Goal: Task Accomplishment & Management: Manage account settings

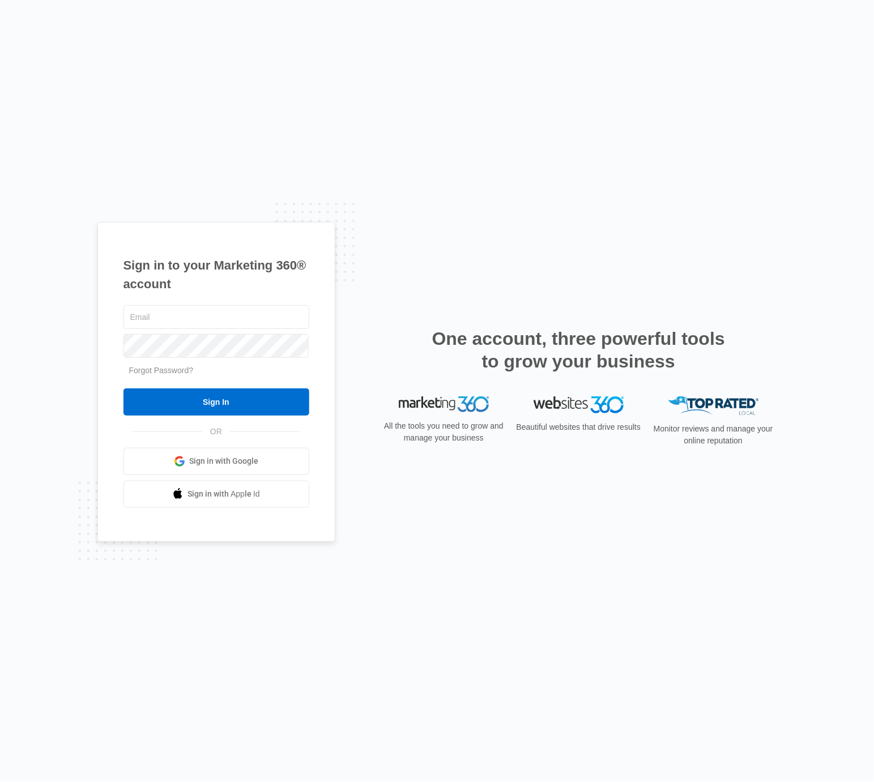
click at [238, 459] on span "Sign in with Google" at bounding box center [223, 461] width 69 height 12
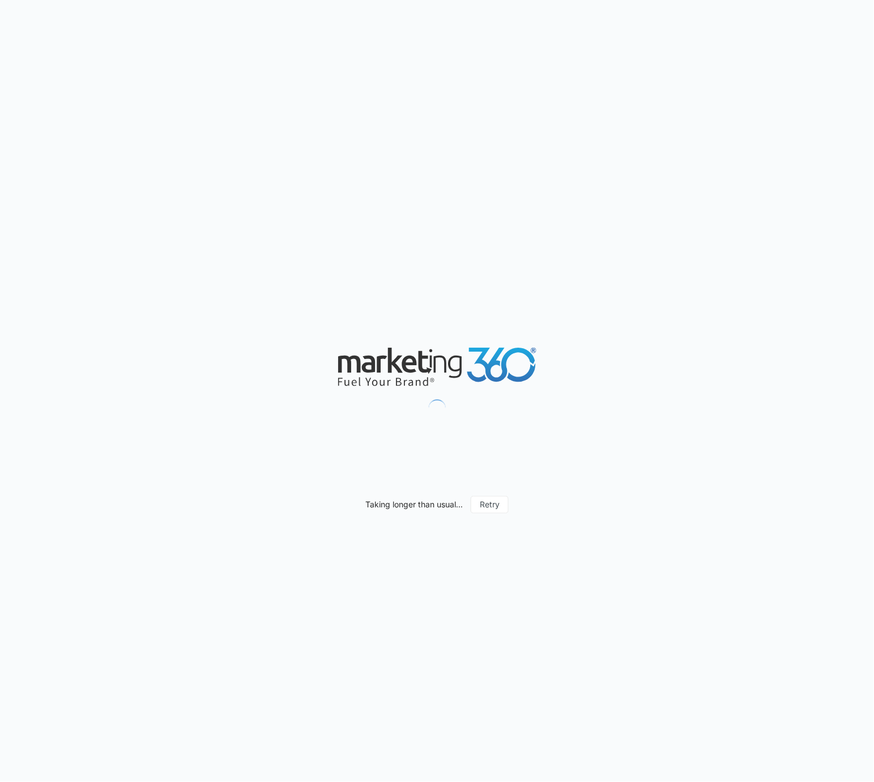
click at [390, 369] on icon at bounding box center [395, 360] width 15 height 25
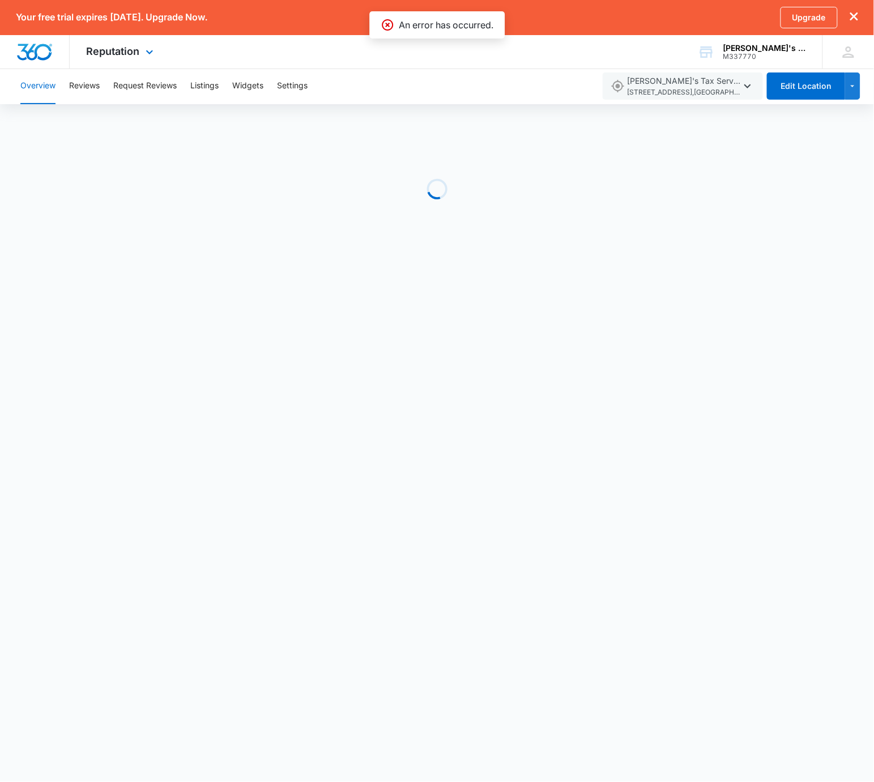
click at [117, 41] on div "Reputation Apps Reputation Websites Forms CRM Email Shop Payments POS Ads Intel…" at bounding box center [122, 51] width 104 height 33
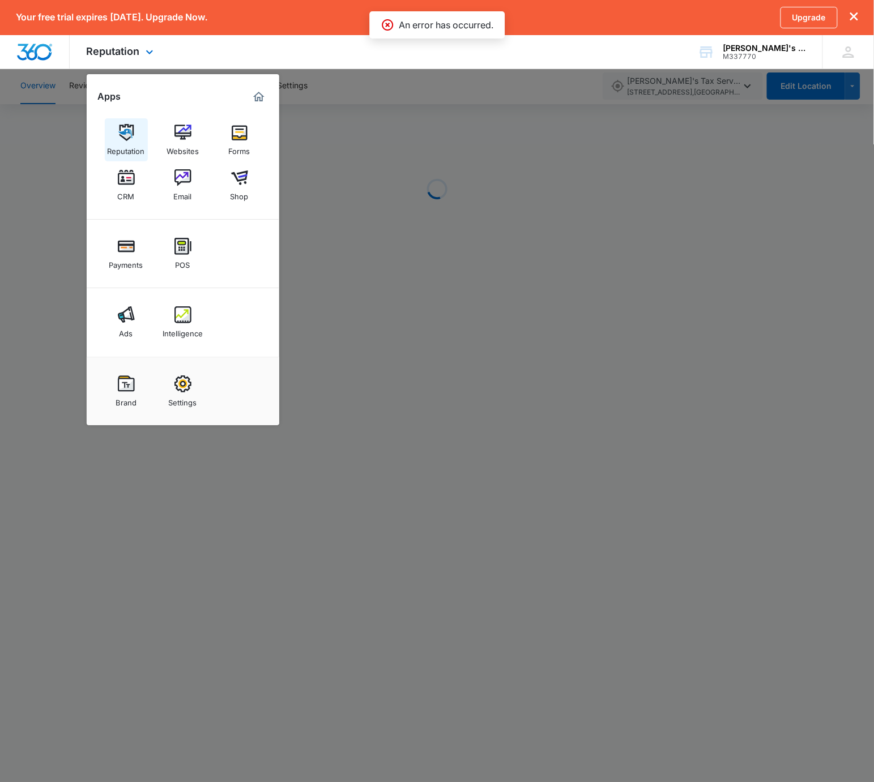
click at [117, 155] on div "Reputation" at bounding box center [126, 148] width 37 height 15
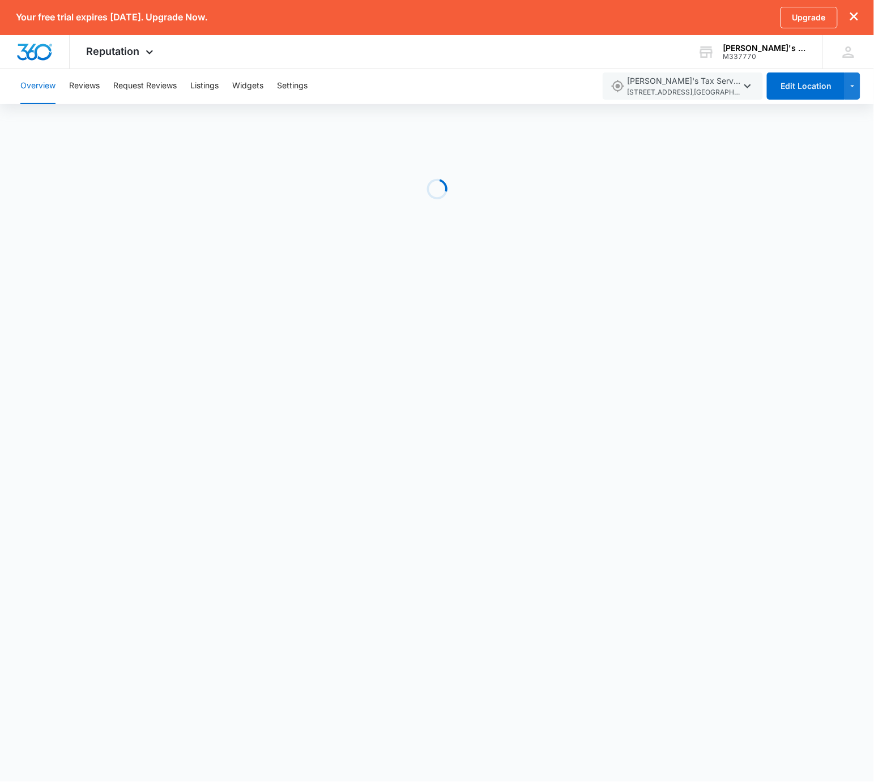
click at [402, 185] on div "Loading" at bounding box center [437, 189] width 874 height 170
click at [657, 189] on div "Loading" at bounding box center [437, 189] width 874 height 170
click at [641, 190] on div "Loading" at bounding box center [437, 189] width 874 height 170
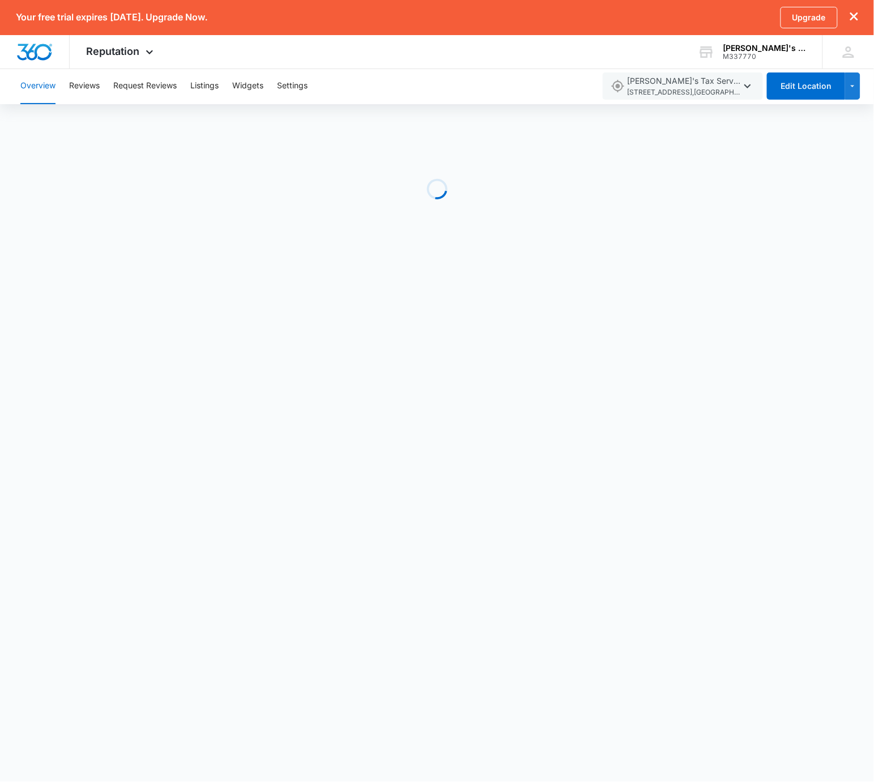
drag, startPoint x: 641, startPoint y: 190, endPoint x: 685, endPoint y: 187, distance: 43.7
click at [642, 190] on div "Loading" at bounding box center [437, 189] width 874 height 170
click at [53, 87] on button "Overview" at bounding box center [37, 86] width 35 height 36
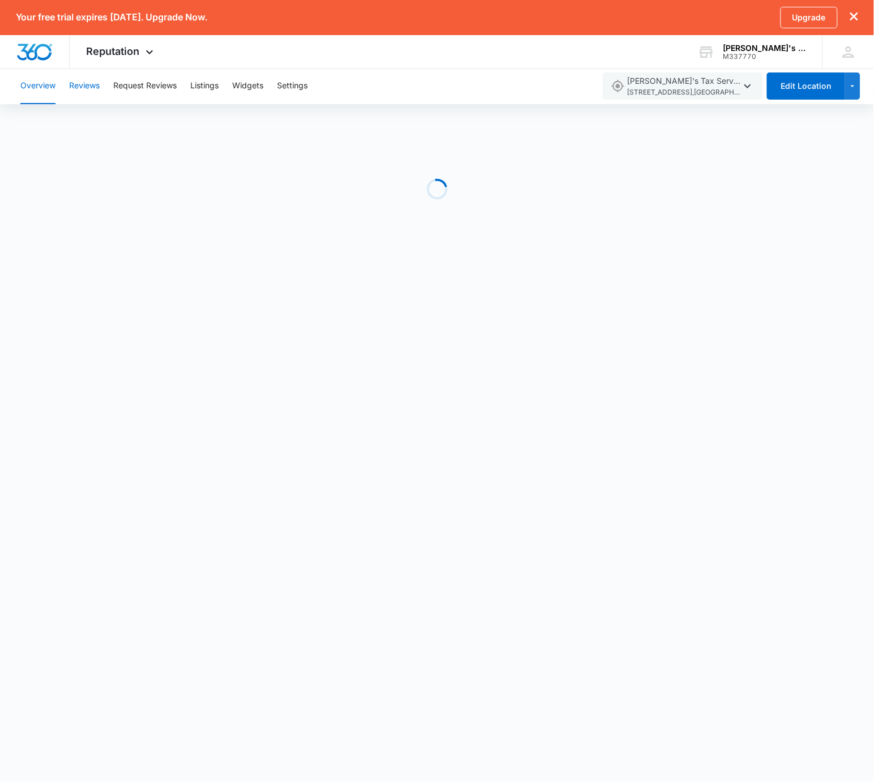
click at [97, 87] on button "Reviews" at bounding box center [84, 86] width 31 height 36
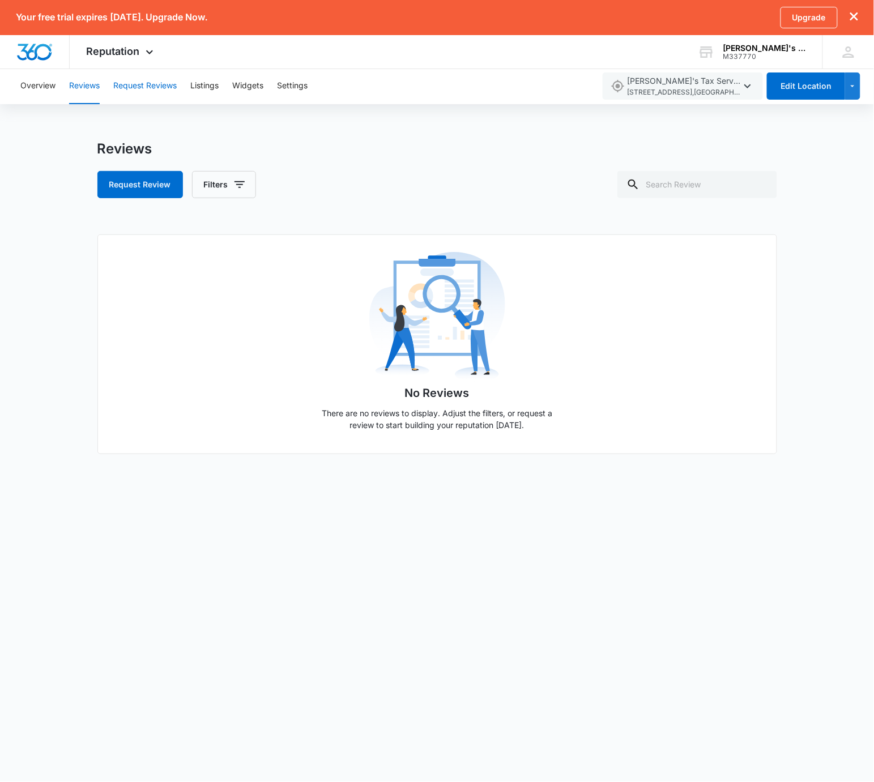
click at [148, 82] on button "Request Reviews" at bounding box center [144, 86] width 63 height 36
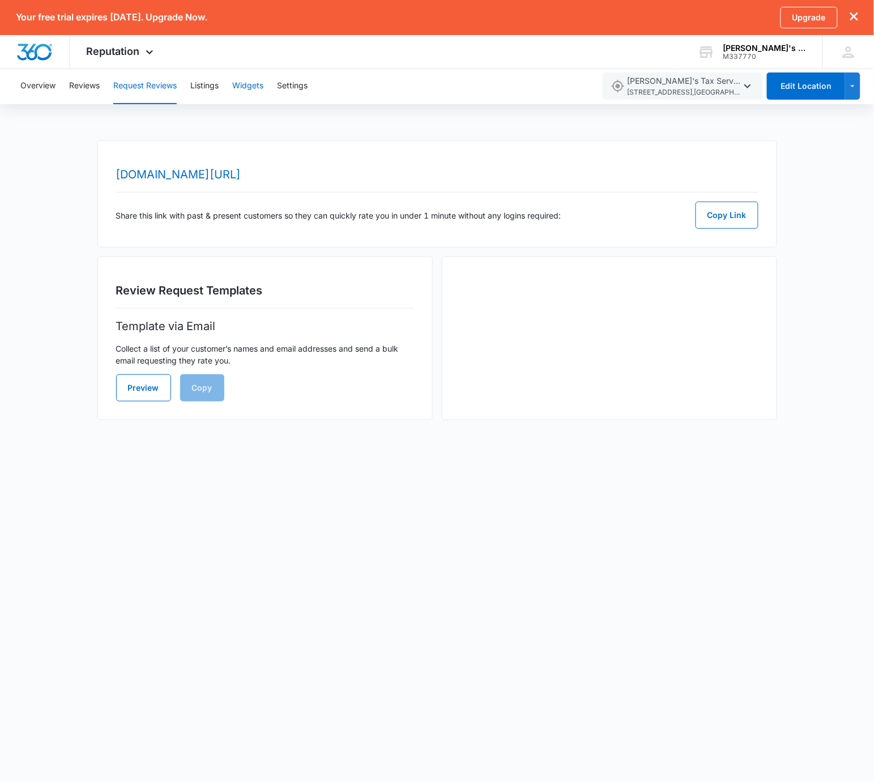
click at [251, 93] on button "Widgets" at bounding box center [247, 86] width 31 height 36
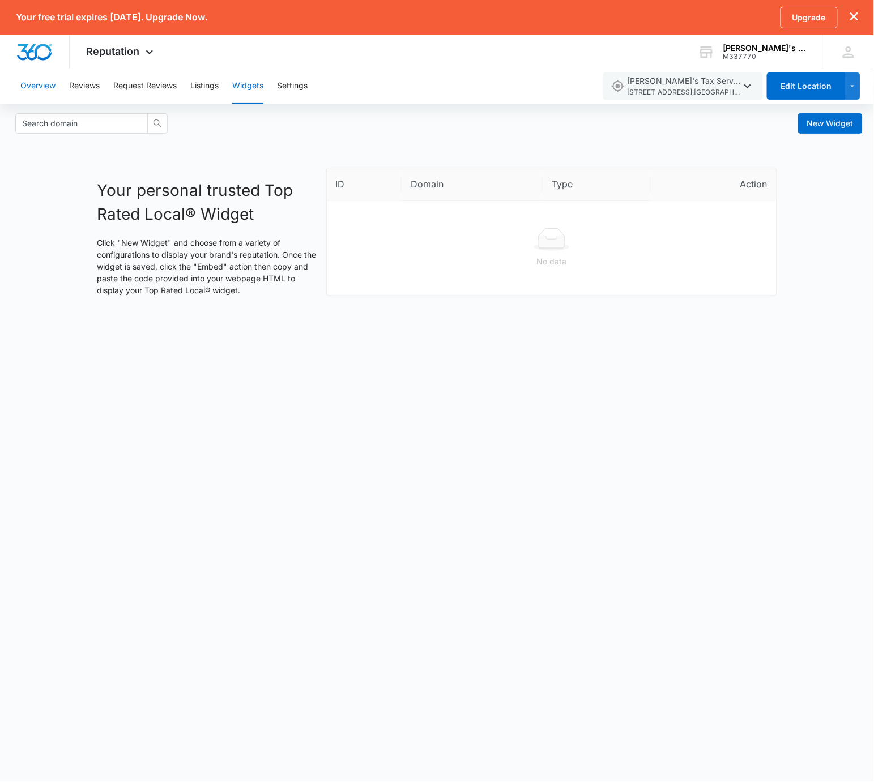
click at [33, 80] on button "Overview" at bounding box center [37, 86] width 35 height 36
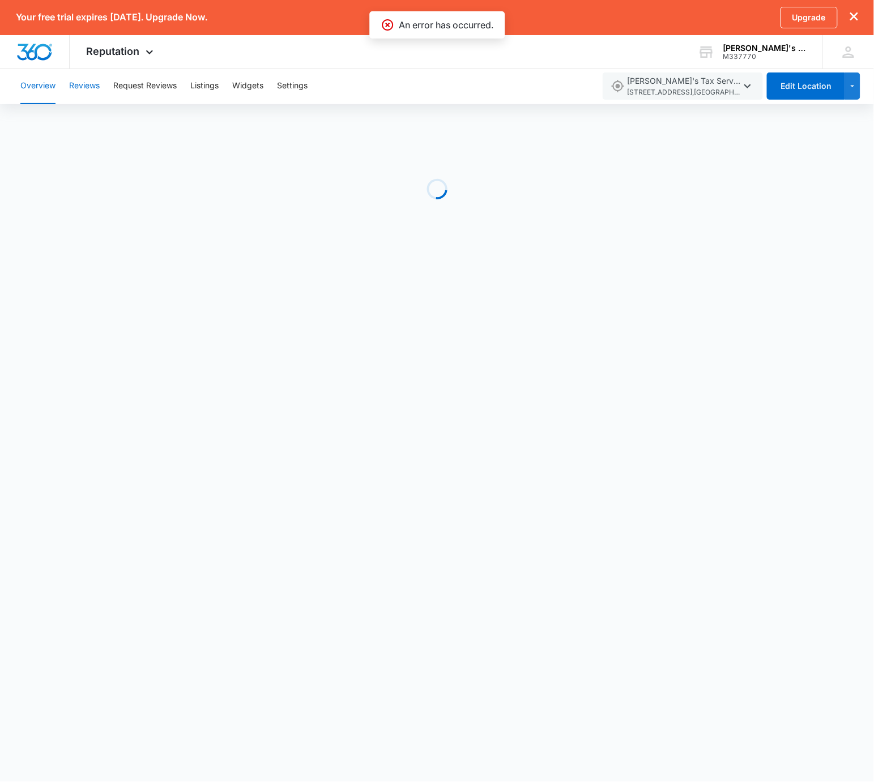
click at [95, 86] on button "Reviews" at bounding box center [84, 86] width 31 height 36
click at [155, 84] on button "Request Reviews" at bounding box center [144, 86] width 63 height 36
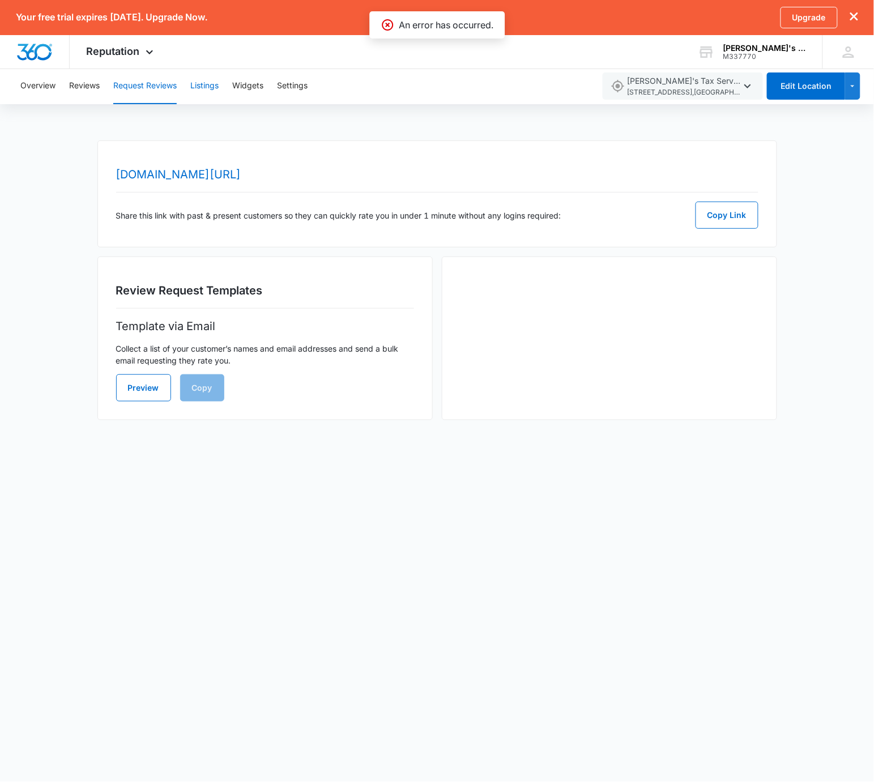
click at [217, 88] on button "Listings" at bounding box center [204, 86] width 28 height 36
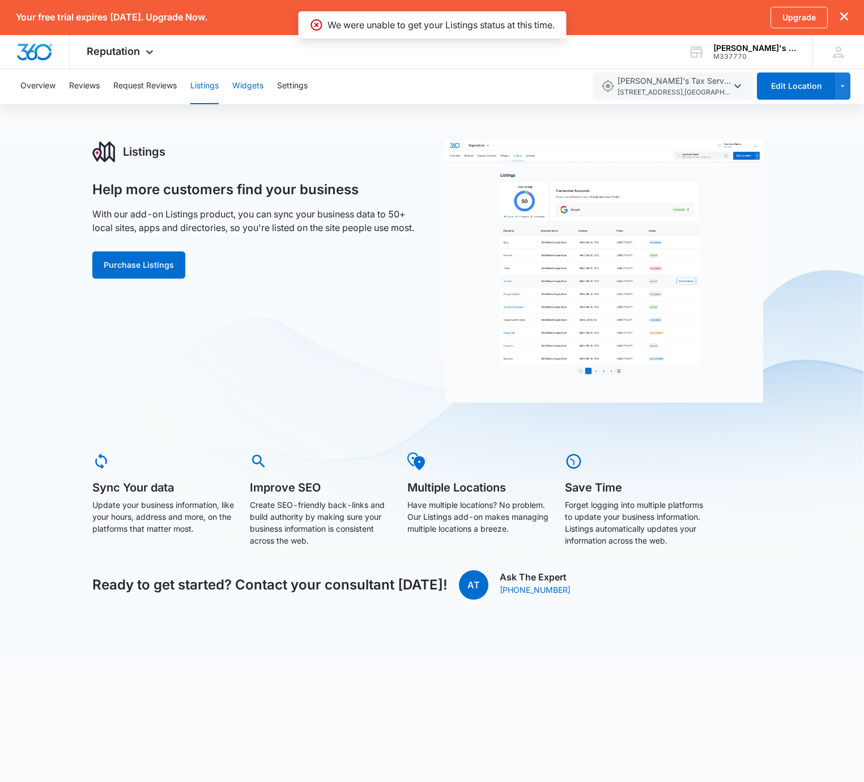
click at [250, 89] on button "Widgets" at bounding box center [247, 86] width 31 height 36
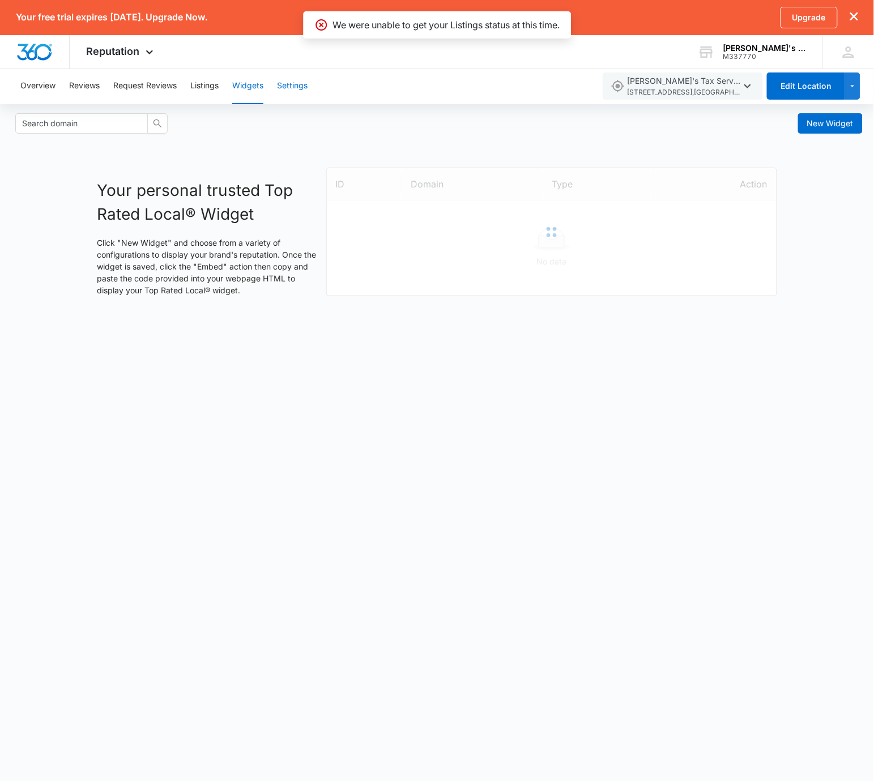
click at [296, 93] on button "Settings" at bounding box center [292, 86] width 31 height 36
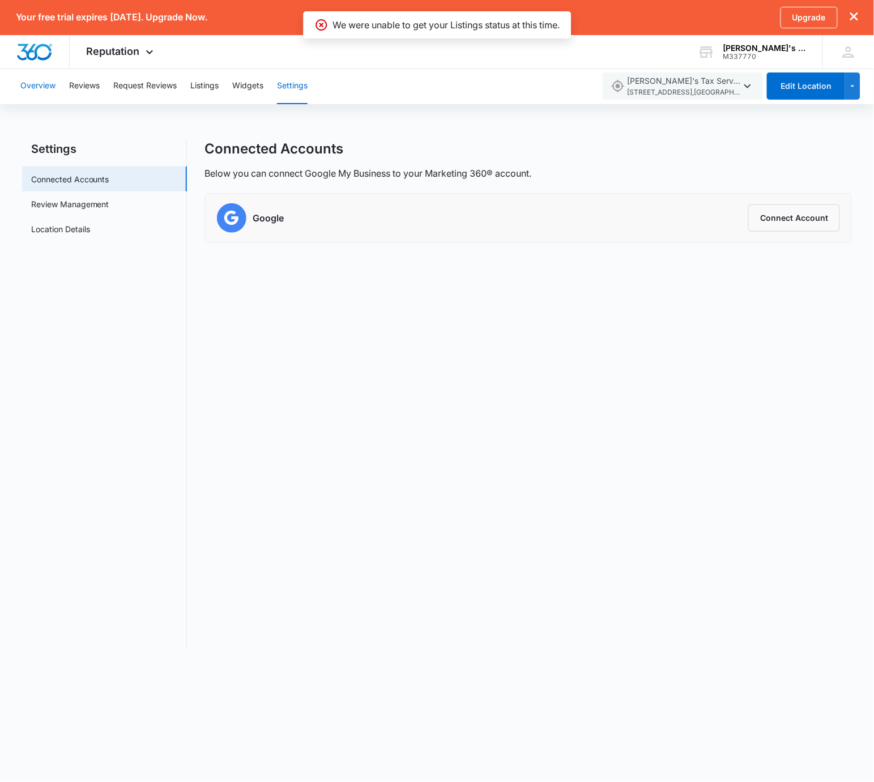
click at [45, 88] on button "Overview" at bounding box center [37, 86] width 35 height 36
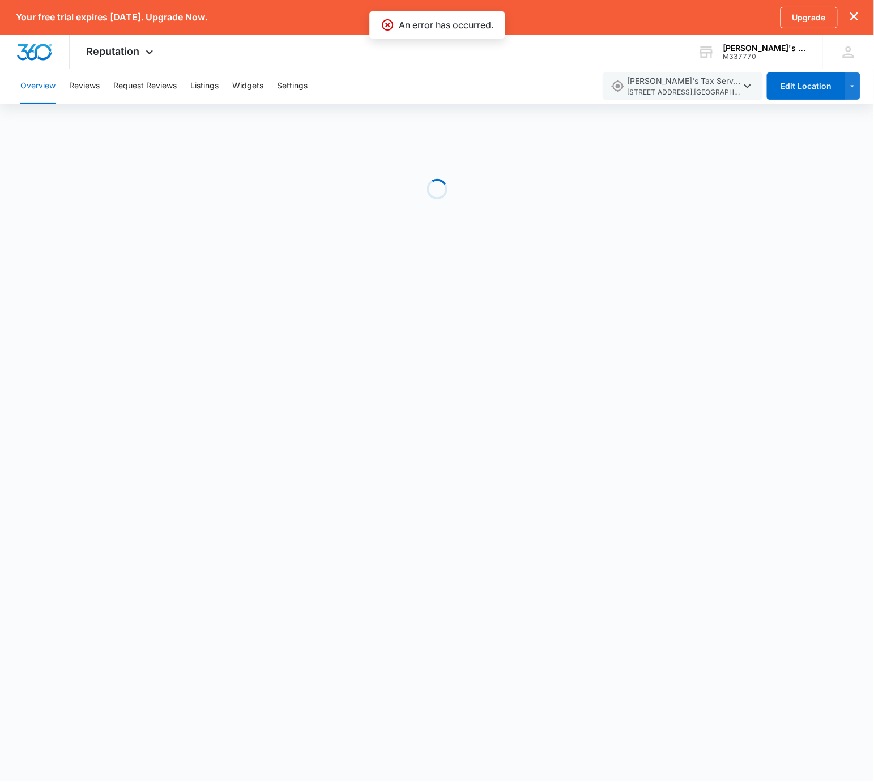
click at [484, 148] on div "Loading" at bounding box center [437, 189] width 874 height 170
click at [29, 57] on img "Dashboard" at bounding box center [34, 52] width 36 height 17
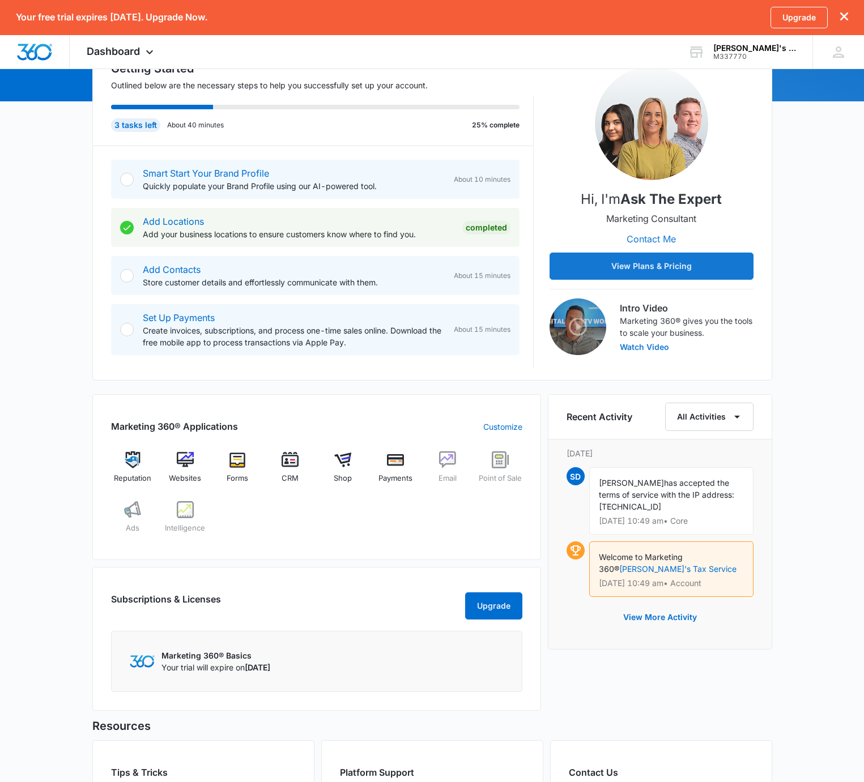
scroll to position [293, 0]
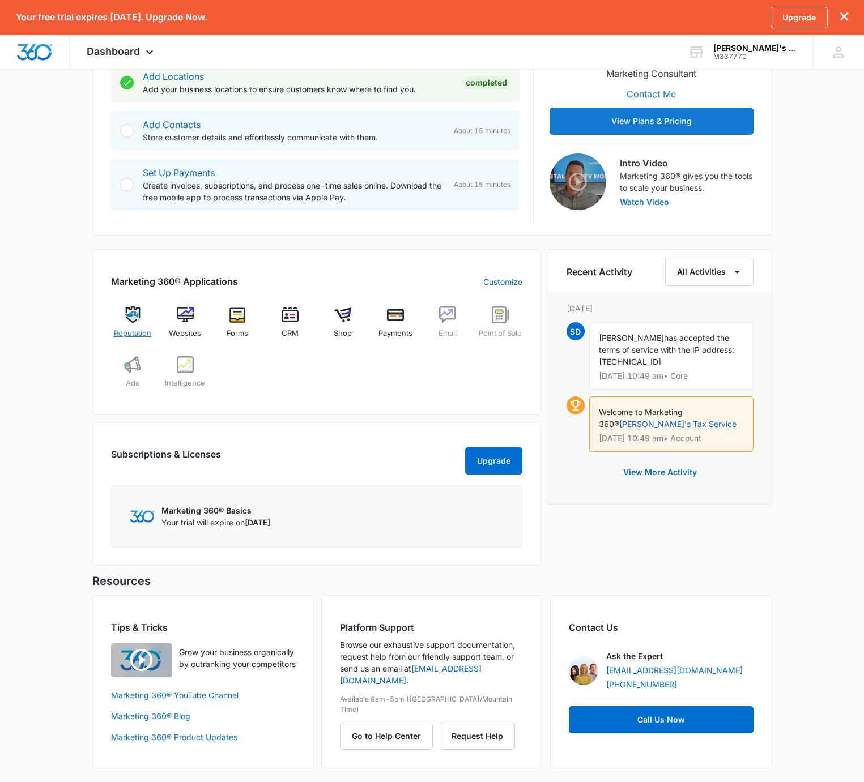
click at [124, 309] on img at bounding box center [132, 314] width 17 height 17
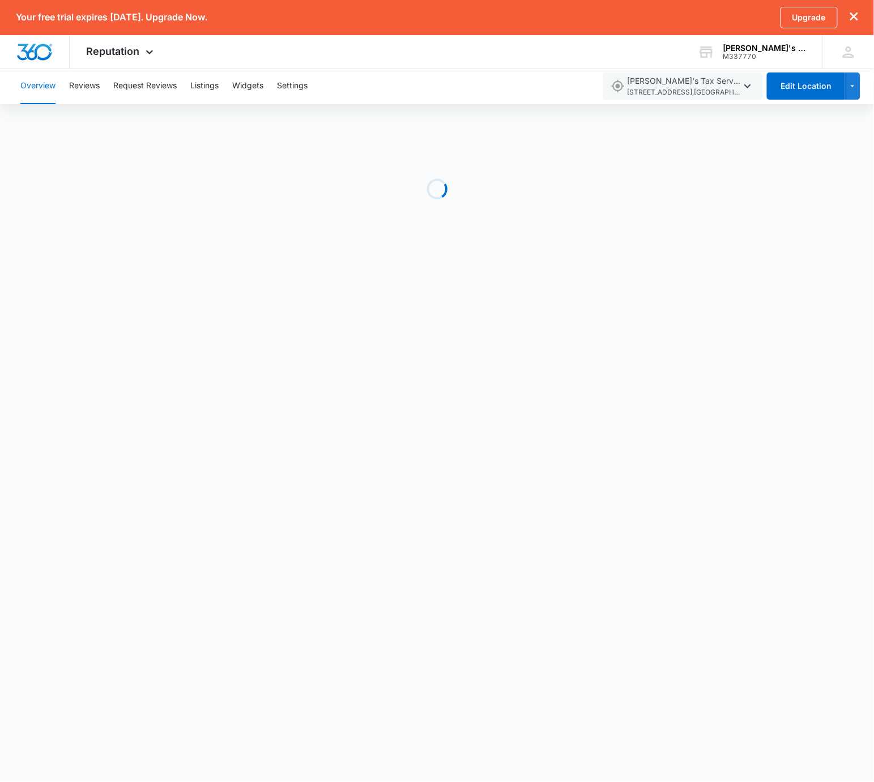
click at [37, 94] on button "Overview" at bounding box center [37, 86] width 35 height 36
click at [37, 93] on button "Overview" at bounding box center [37, 86] width 35 height 36
click at [708, 96] on span "[STREET_ADDRESS]" at bounding box center [683, 92] width 113 height 11
click at [385, 122] on div "Loading" at bounding box center [437, 189] width 874 height 170
click at [23, 59] on img "Dashboard" at bounding box center [34, 52] width 36 height 17
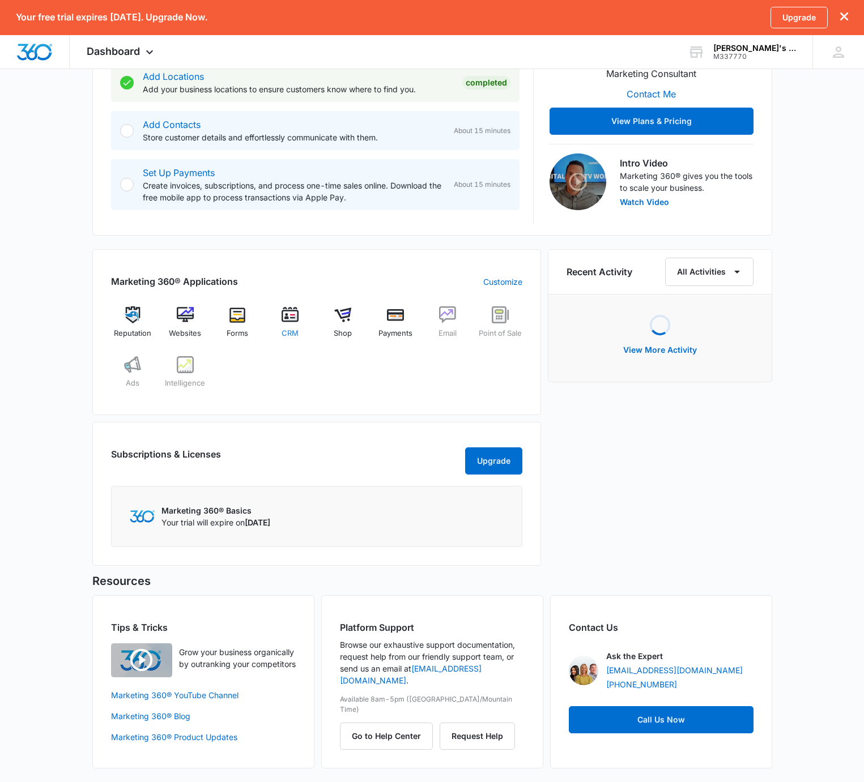
scroll to position [293, 0]
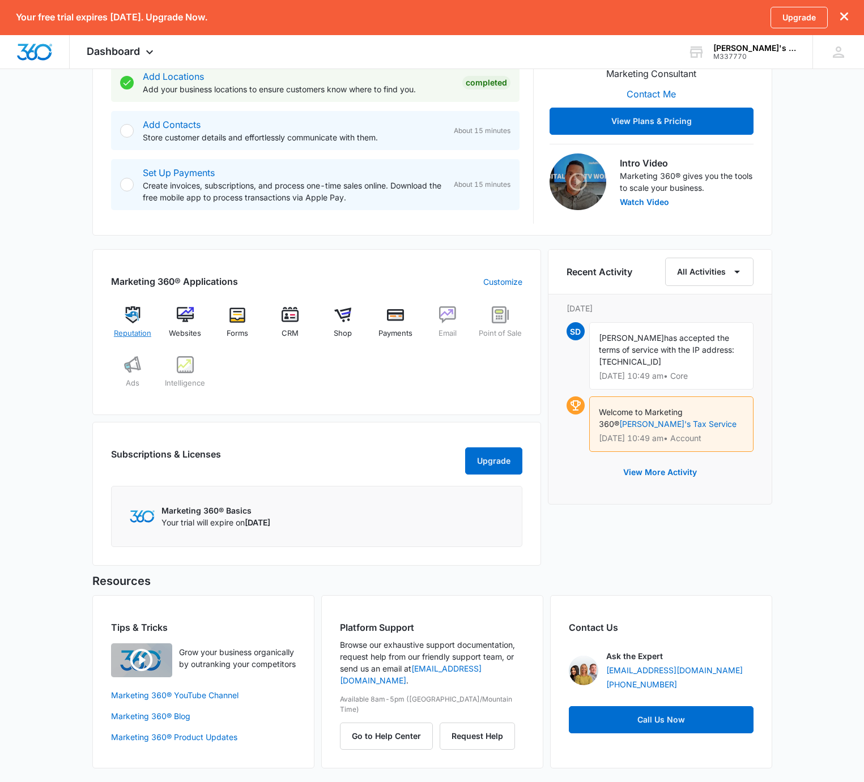
click at [142, 311] on div "Reputation" at bounding box center [133, 326] width 44 height 41
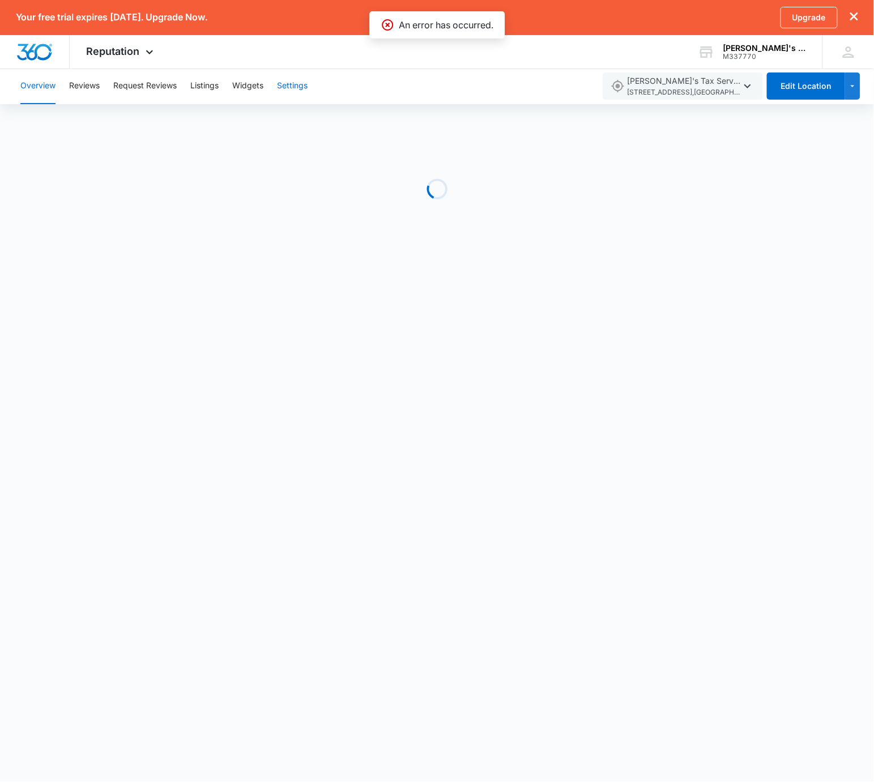
click at [303, 78] on button "Settings" at bounding box center [292, 86] width 31 height 36
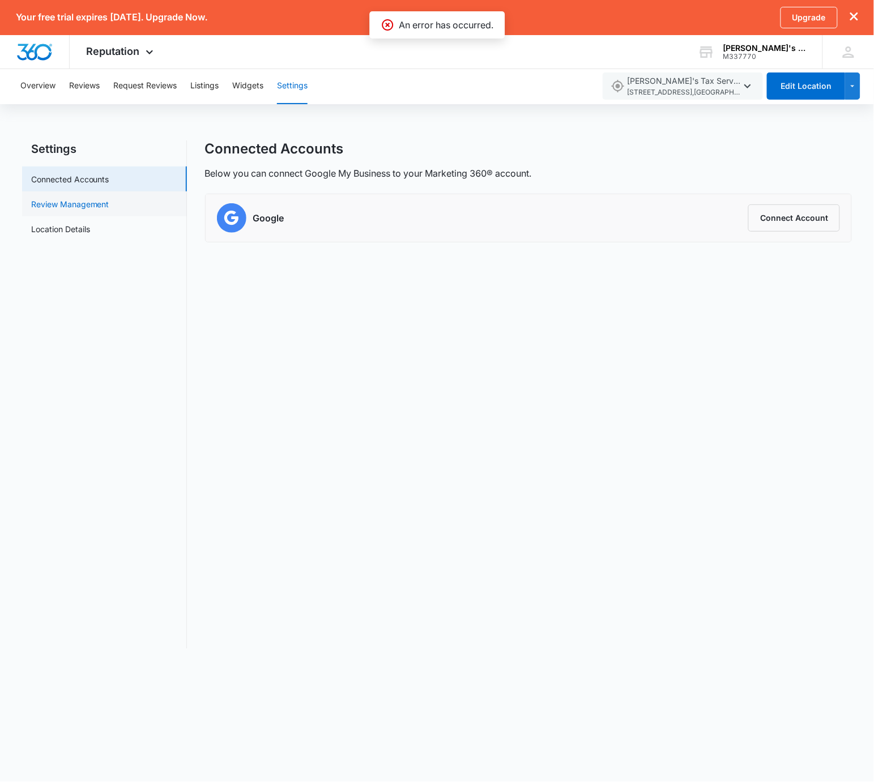
click at [109, 210] on link "Review Management" at bounding box center [70, 204] width 78 height 12
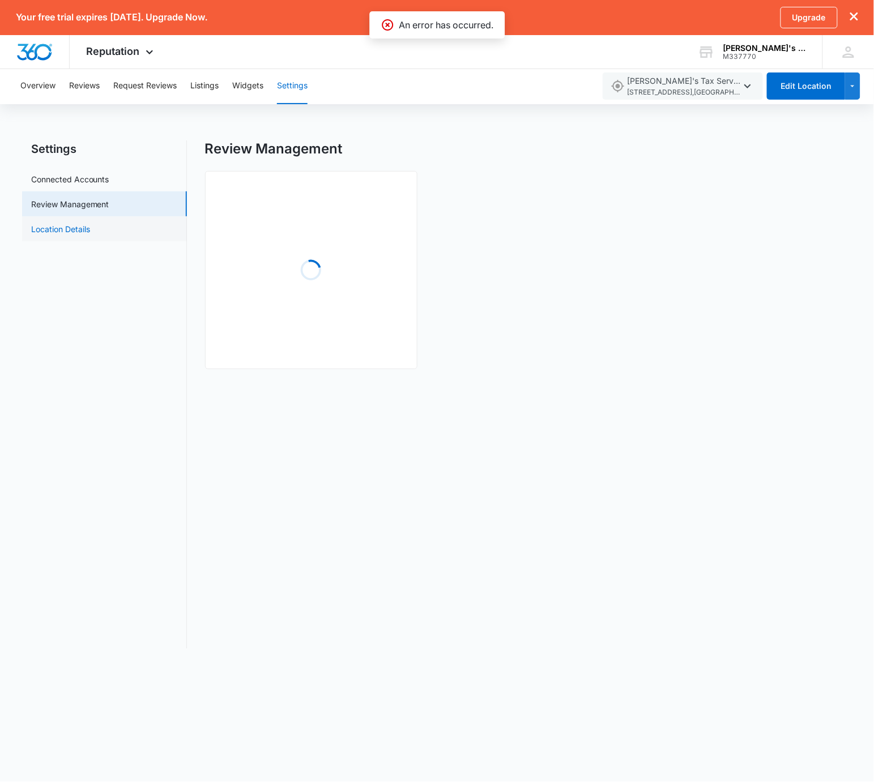
click at [90, 232] on link "Location Details" at bounding box center [60, 229] width 59 height 12
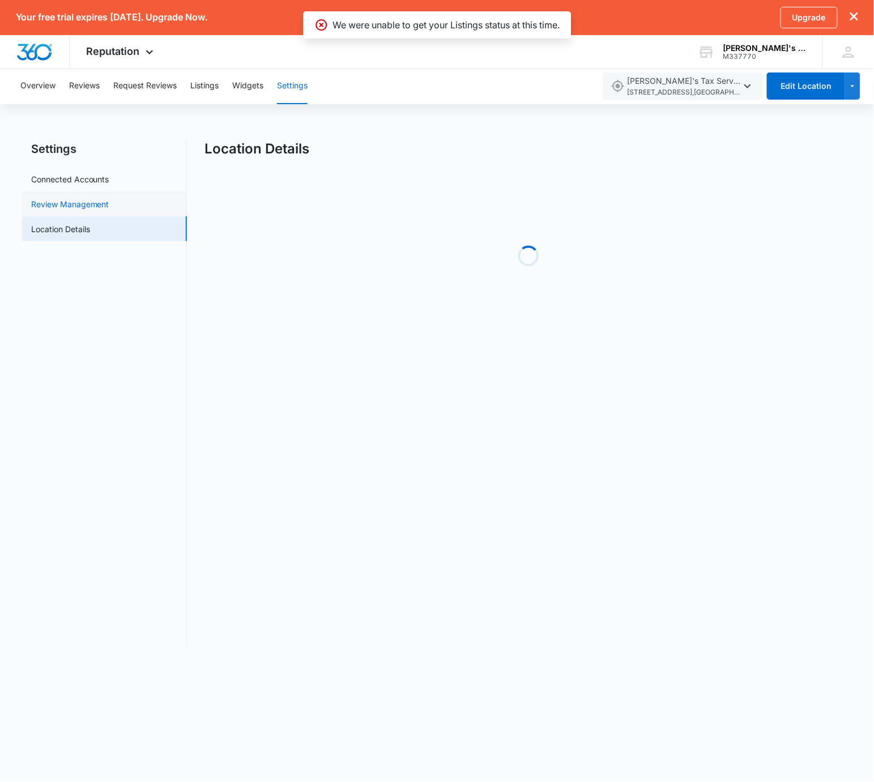
click at [109, 207] on link "Review Management" at bounding box center [70, 204] width 78 height 12
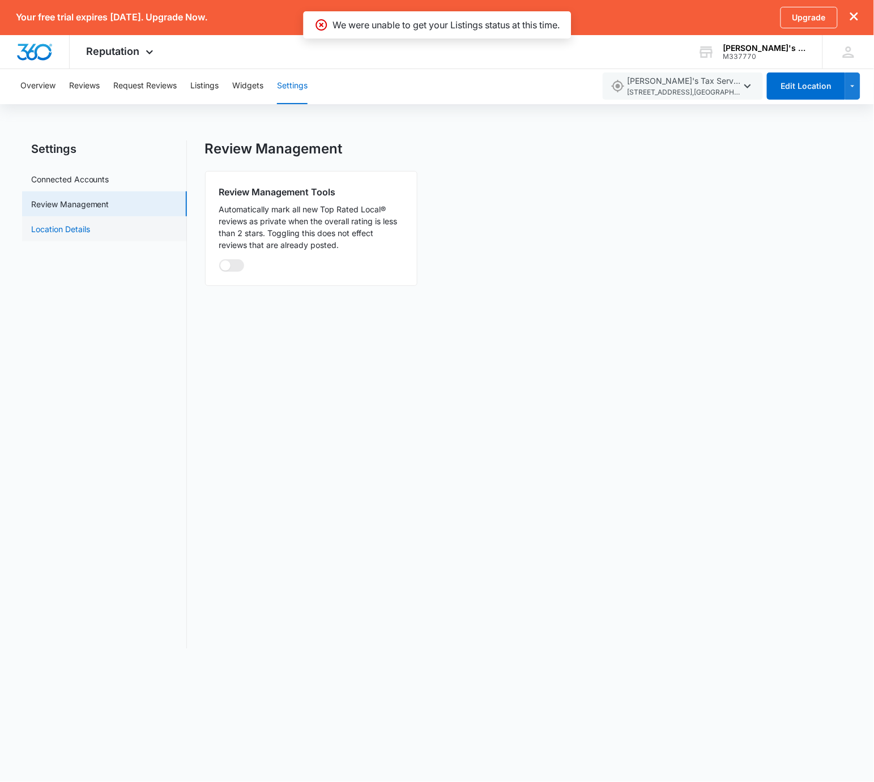
click at [90, 234] on link "Location Details" at bounding box center [60, 229] width 59 height 12
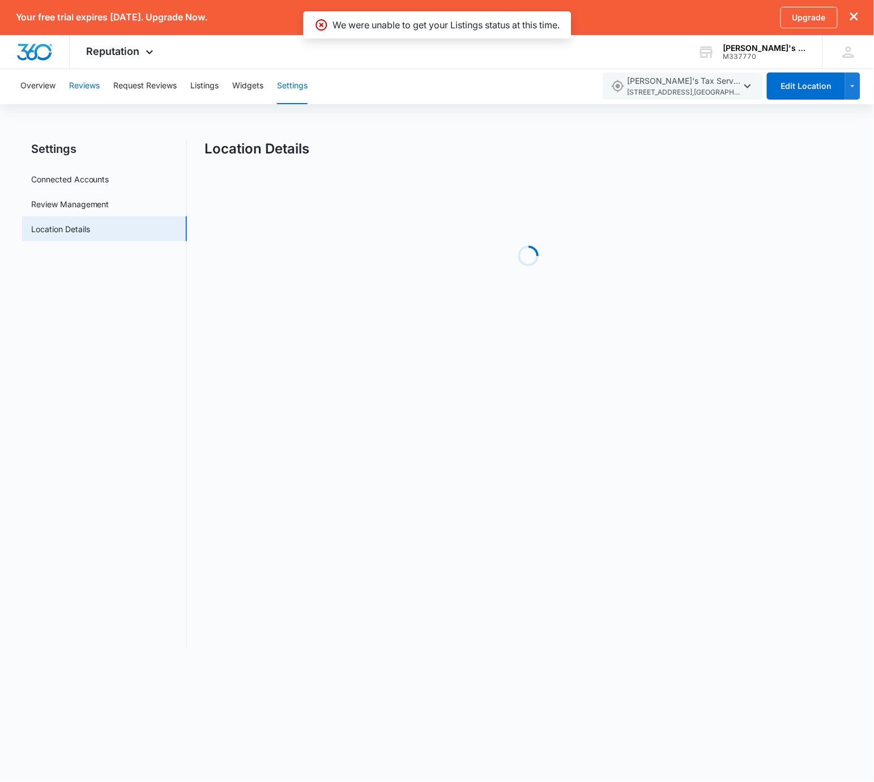
click at [80, 84] on button "Reviews" at bounding box center [84, 86] width 31 height 36
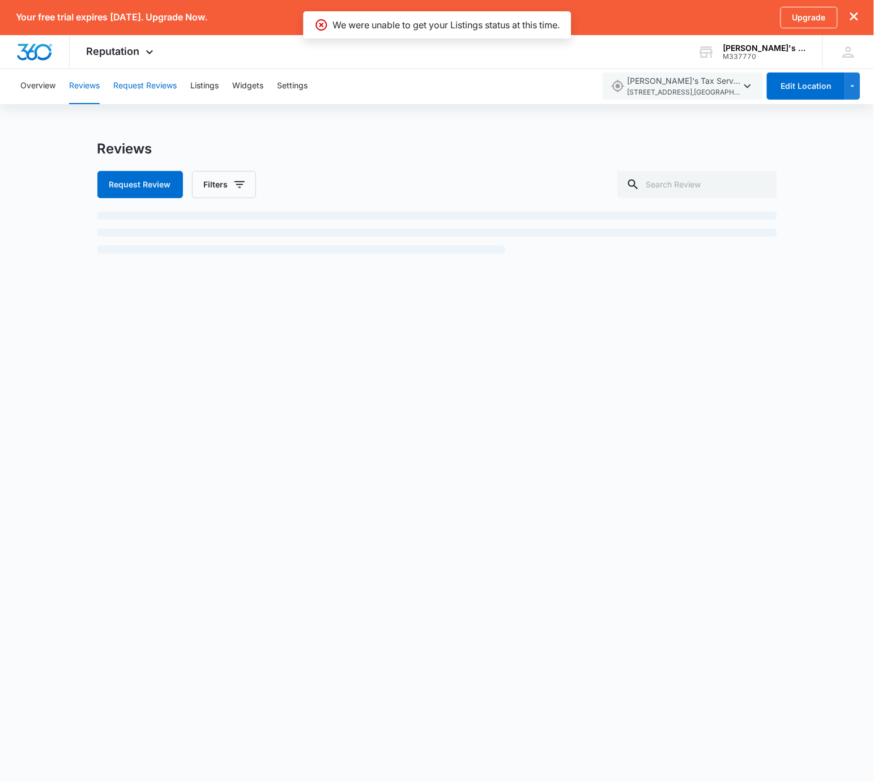
click at [142, 88] on button "Request Reviews" at bounding box center [144, 86] width 63 height 36
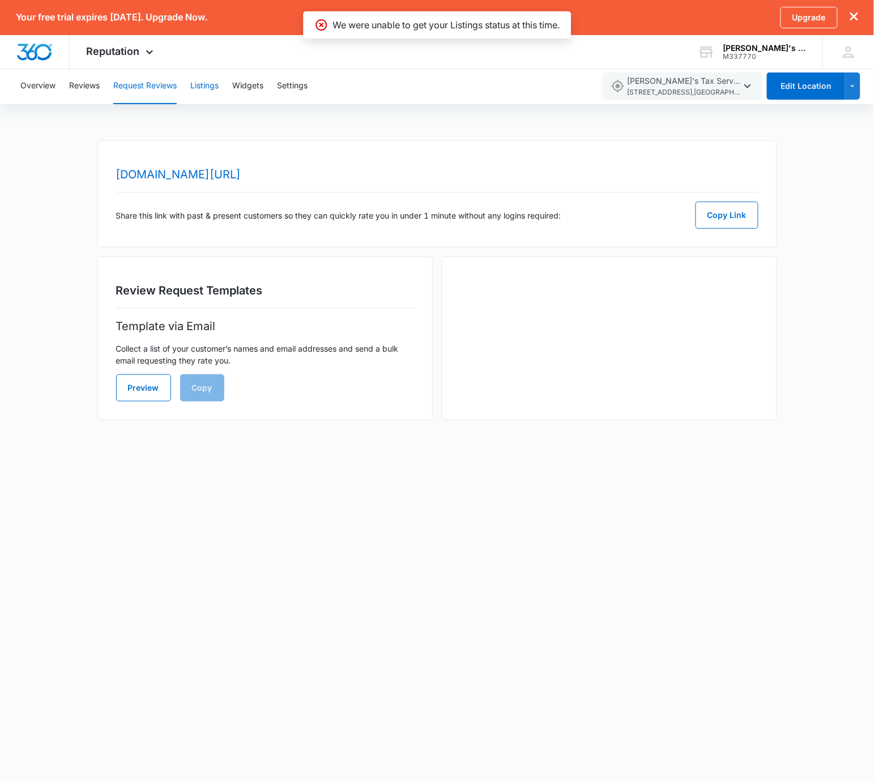
click at [210, 79] on button "Listings" at bounding box center [204, 86] width 28 height 36
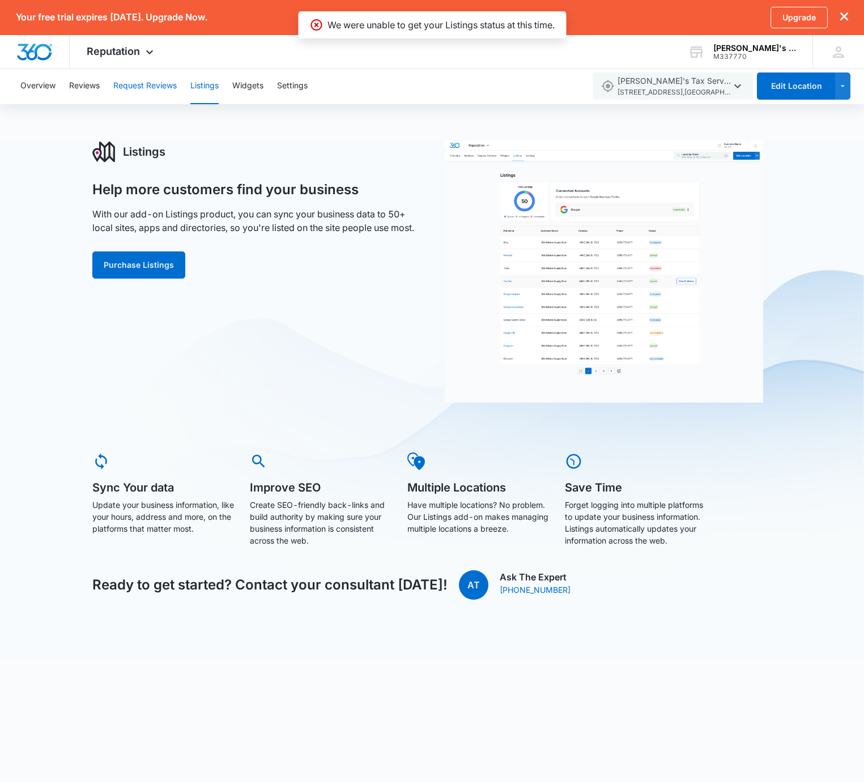
click at [133, 82] on button "Request Reviews" at bounding box center [144, 86] width 63 height 36
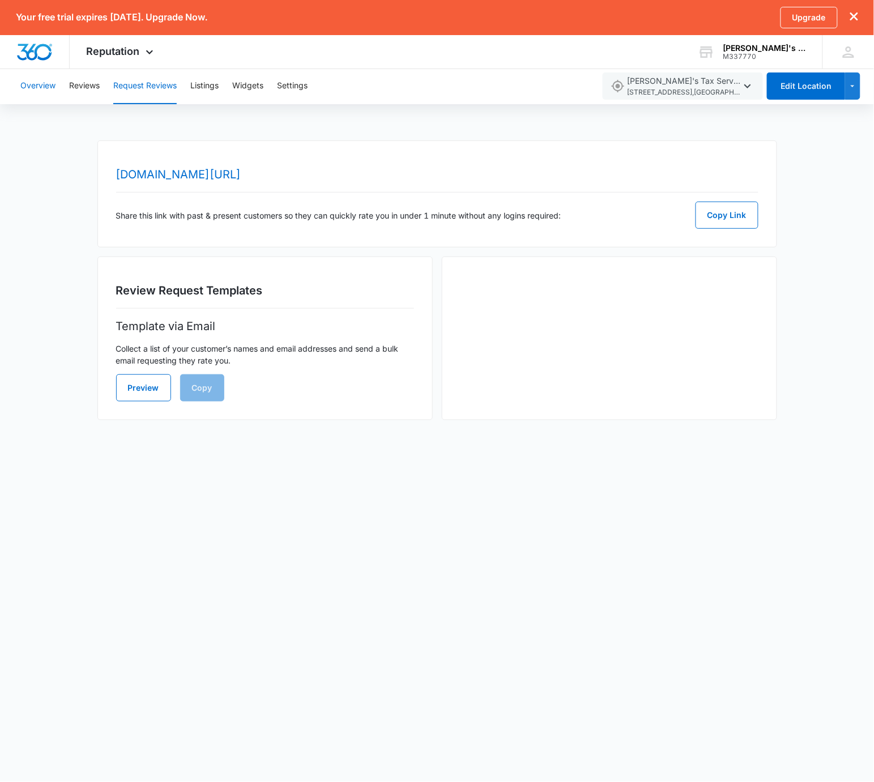
click at [31, 83] on button "Overview" at bounding box center [37, 86] width 35 height 36
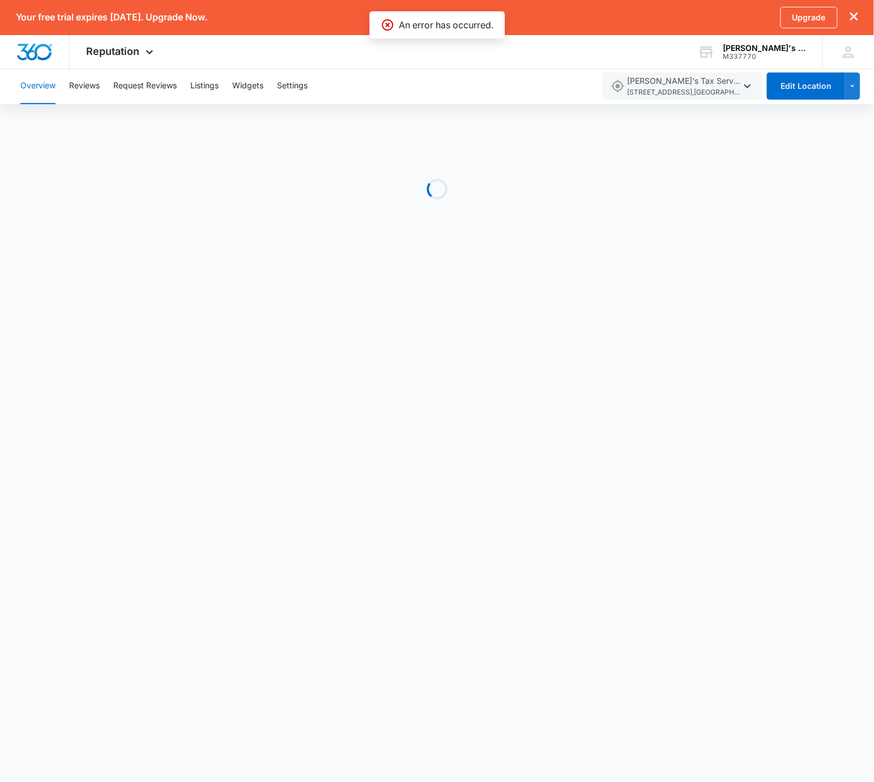
drag, startPoint x: 130, startPoint y: 42, endPoint x: 156, endPoint y: 72, distance: 39.7
click at [130, 42] on div "Reputation Apps Reputation Websites Forms CRM Email Shop Payments POS Ads Intel…" at bounding box center [122, 51] width 104 height 33
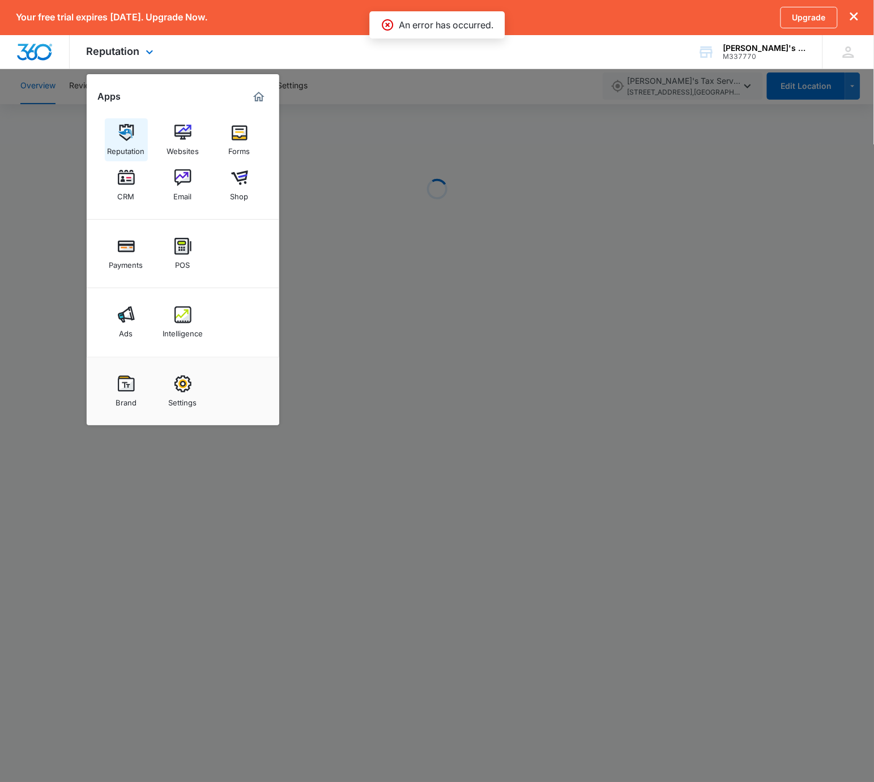
click at [121, 129] on img at bounding box center [126, 132] width 17 height 17
